Goal: Information Seeking & Learning: Find specific page/section

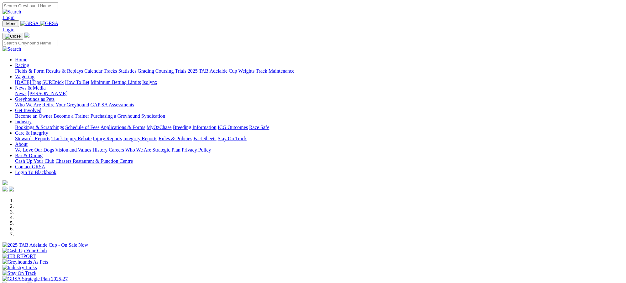
click at [29, 63] on link "Racing" at bounding box center [22, 65] width 14 height 5
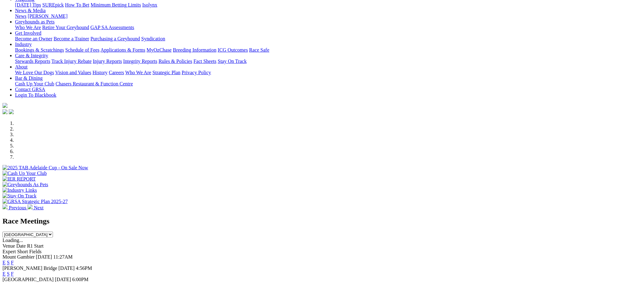
scroll to position [83, 0]
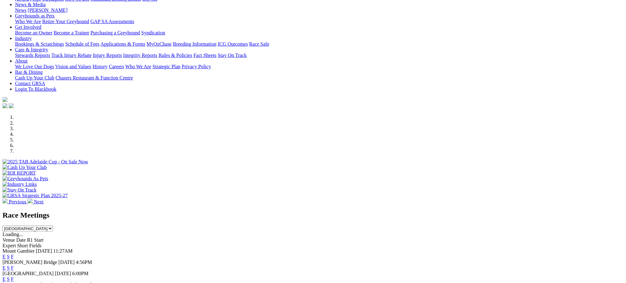
click at [14, 266] on link "F" at bounding box center [12, 268] width 3 height 5
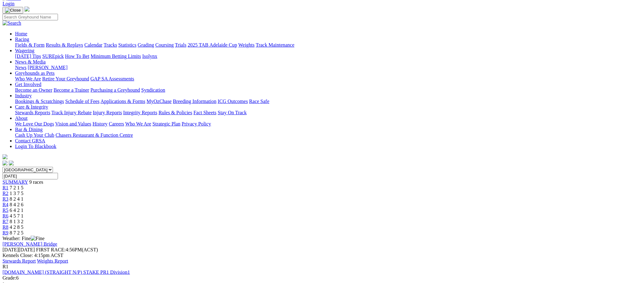
scroll to position [11, 0]
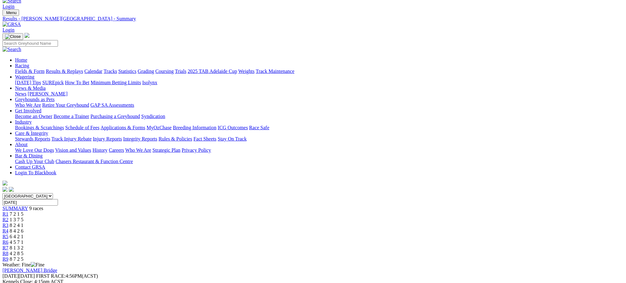
click at [44, 69] on link "Fields & Form" at bounding box center [29, 71] width 29 height 5
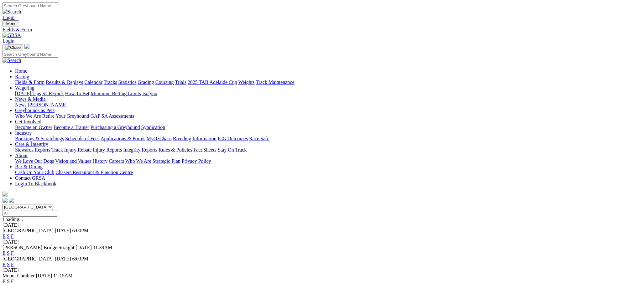
click at [14, 251] on link "F" at bounding box center [12, 253] width 3 height 5
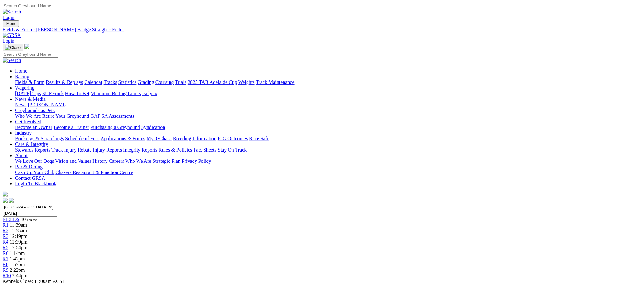
click at [44, 80] on link "Fields & Form" at bounding box center [29, 82] width 29 height 5
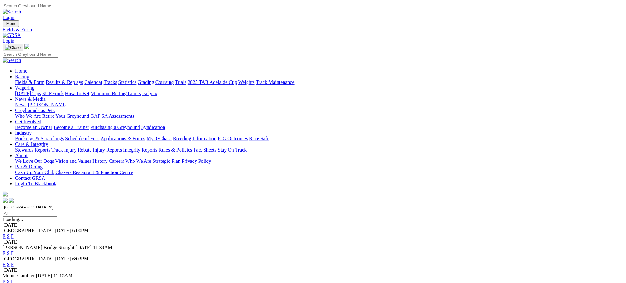
click at [14, 262] on link "F" at bounding box center [12, 264] width 3 height 5
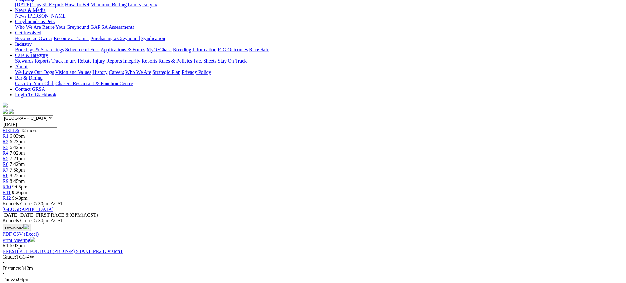
scroll to position [72, 0]
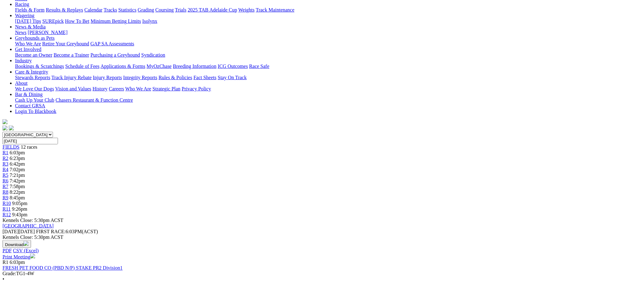
click at [25, 150] on span "6:03pm" at bounding box center [17, 152] width 15 height 5
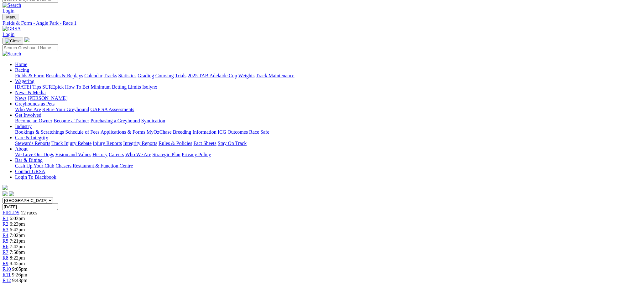
scroll to position [5, 0]
click at [37, 211] on span "12 races" at bounding box center [29, 213] width 17 height 5
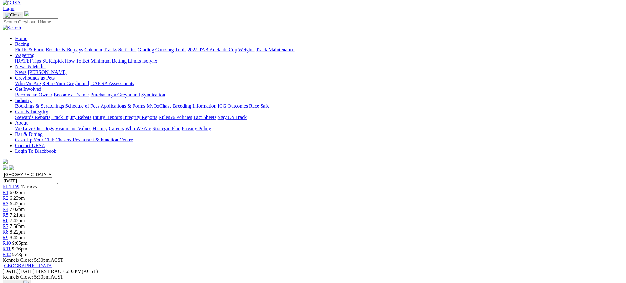
scroll to position [28, 0]
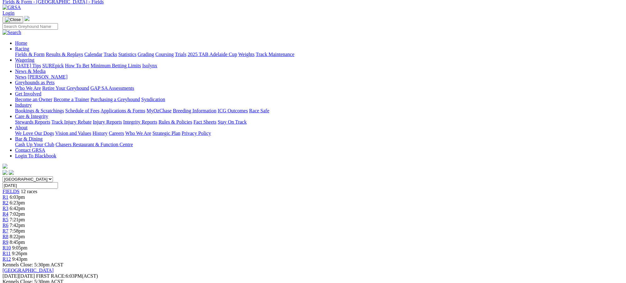
click at [25, 223] on span "7:42pm" at bounding box center [17, 225] width 15 height 5
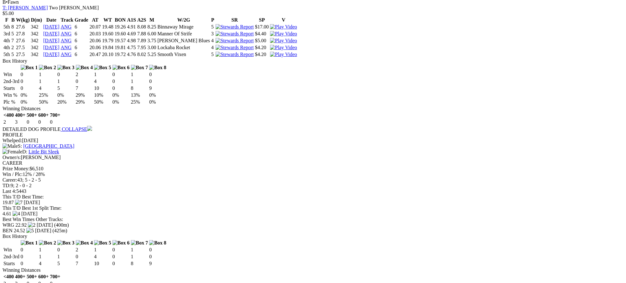
scroll to position [618, 0]
